Goal: Check status: Verify the current state of an ongoing process or item

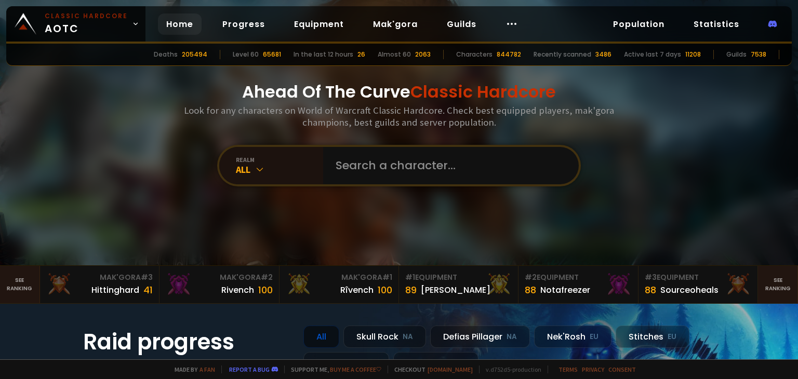
click at [372, 164] on input "text" at bounding box center [448, 165] width 237 height 37
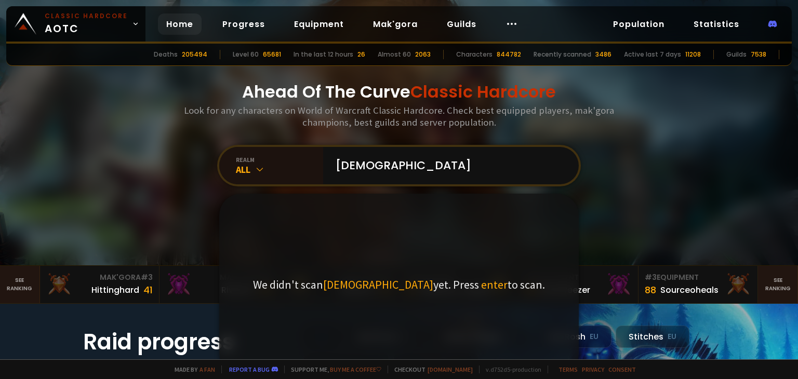
type input "monptitl"
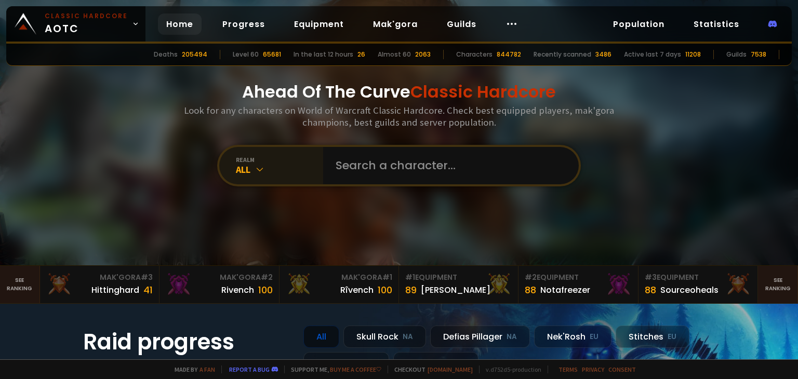
click at [260, 173] on icon at bounding box center [260, 169] width 10 height 10
click at [238, 165] on div "All" at bounding box center [279, 170] width 87 height 12
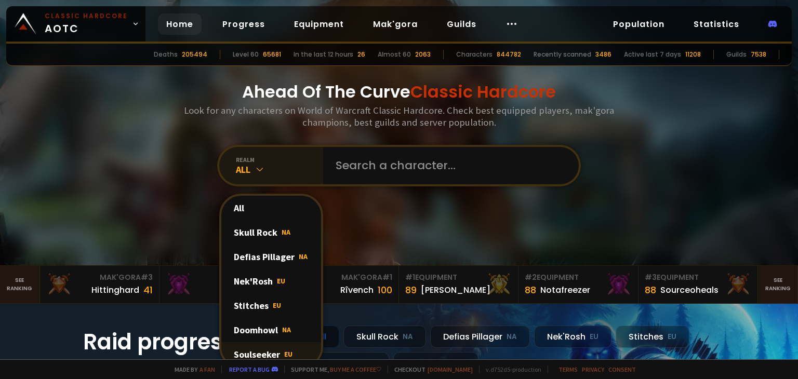
click at [262, 346] on div "Soulseeker EU" at bounding box center [271, 355] width 100 height 24
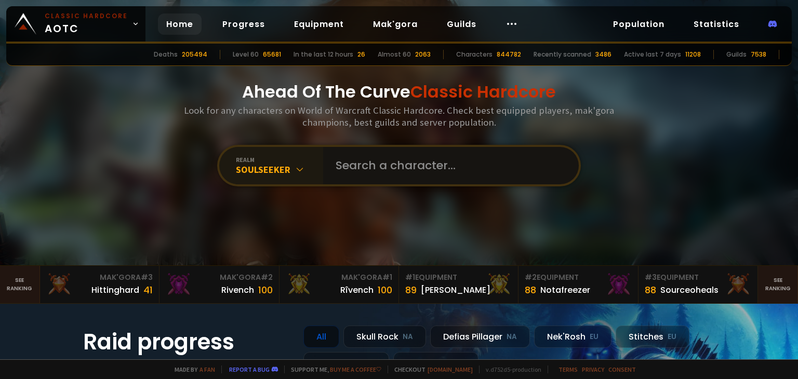
click at [356, 165] on input "text" at bounding box center [448, 165] width 237 height 37
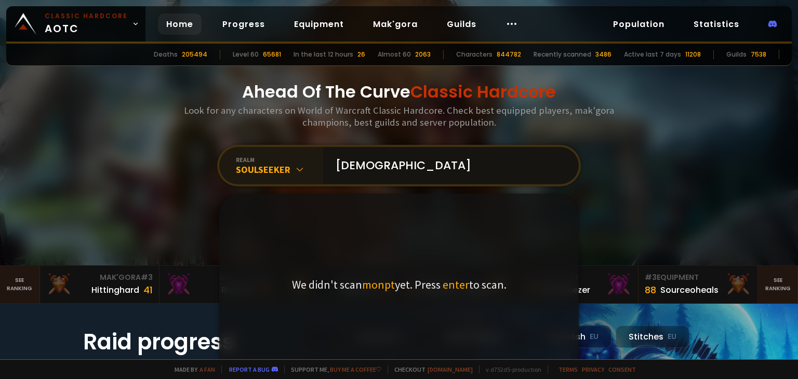
type input "[DEMOGRAPHIC_DATA]"
